Goal: Find specific page/section: Find specific page/section

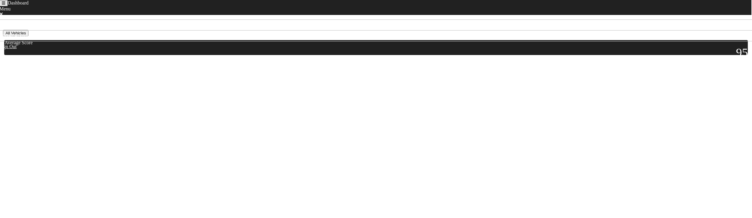
click at [5, 5] on icon "Toggle navigation" at bounding box center [4, 3] width 4 height 4
click at [13, 120] on link "Home" at bounding box center [8, 122] width 12 height 5
click at [8, 6] on button "Toggle navigation" at bounding box center [3, 3] width 8 height 6
click at [23, 131] on link "Missed Acknowledgments" at bounding box center [27, 133] width 51 height 5
